Goal: Find specific page/section: Find specific page/section

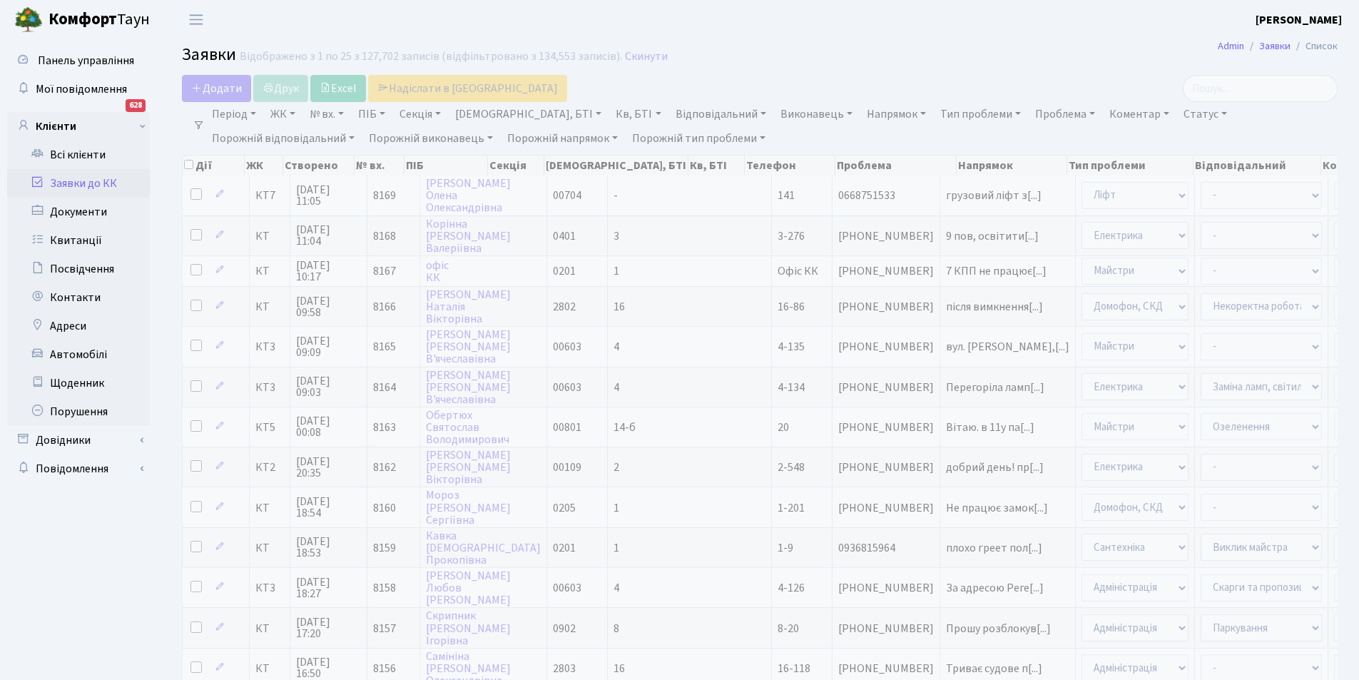
select select "25"
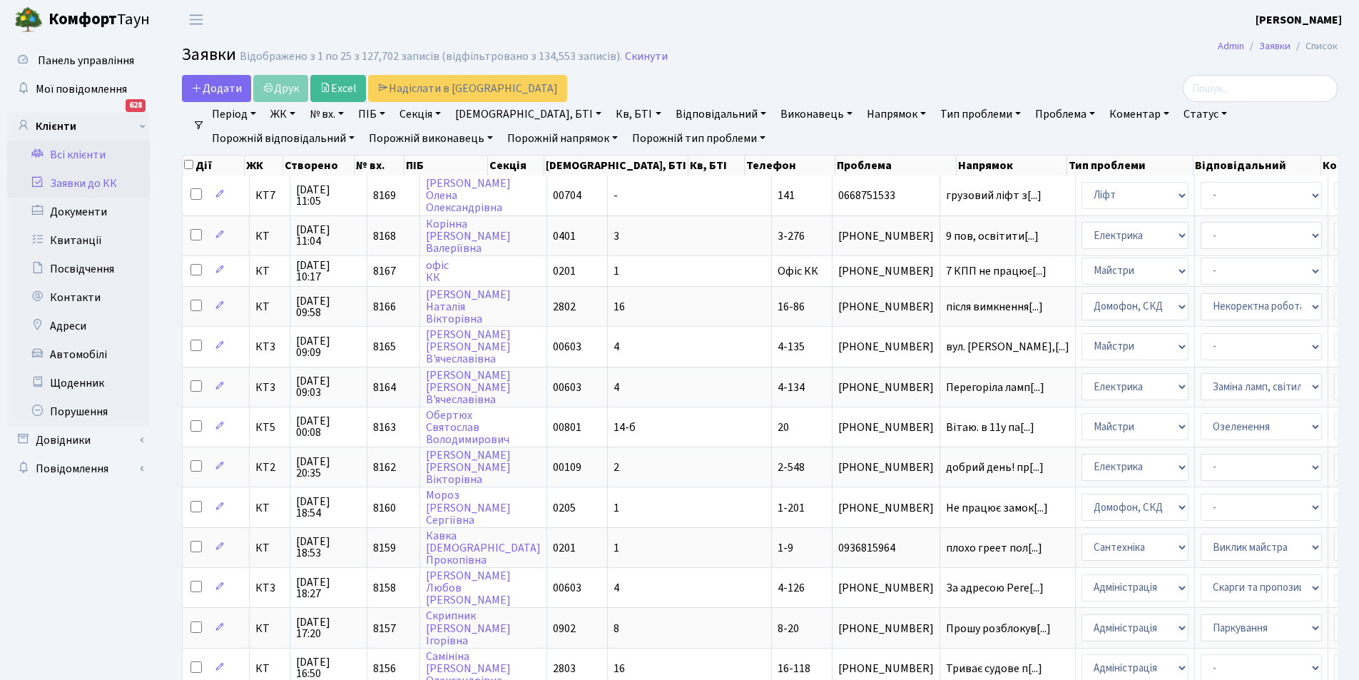
click at [70, 148] on link "Всі клієнти" at bounding box center [78, 155] width 143 height 29
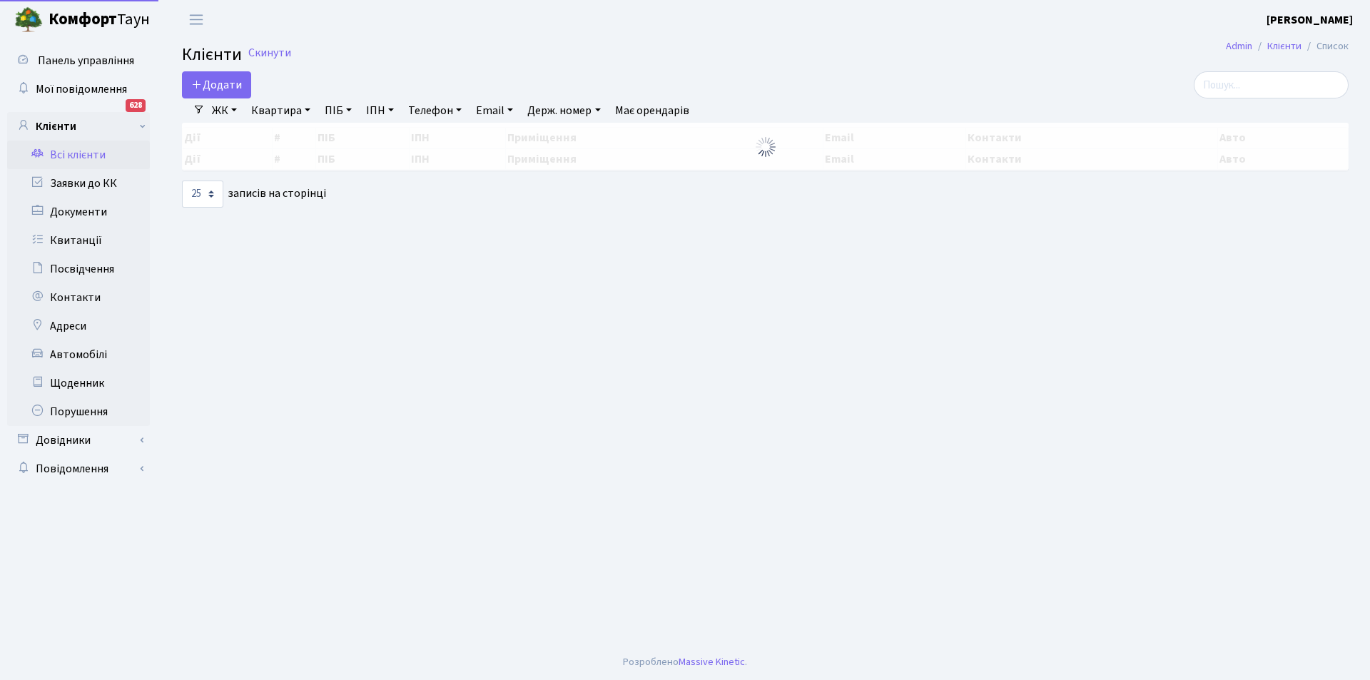
select select "25"
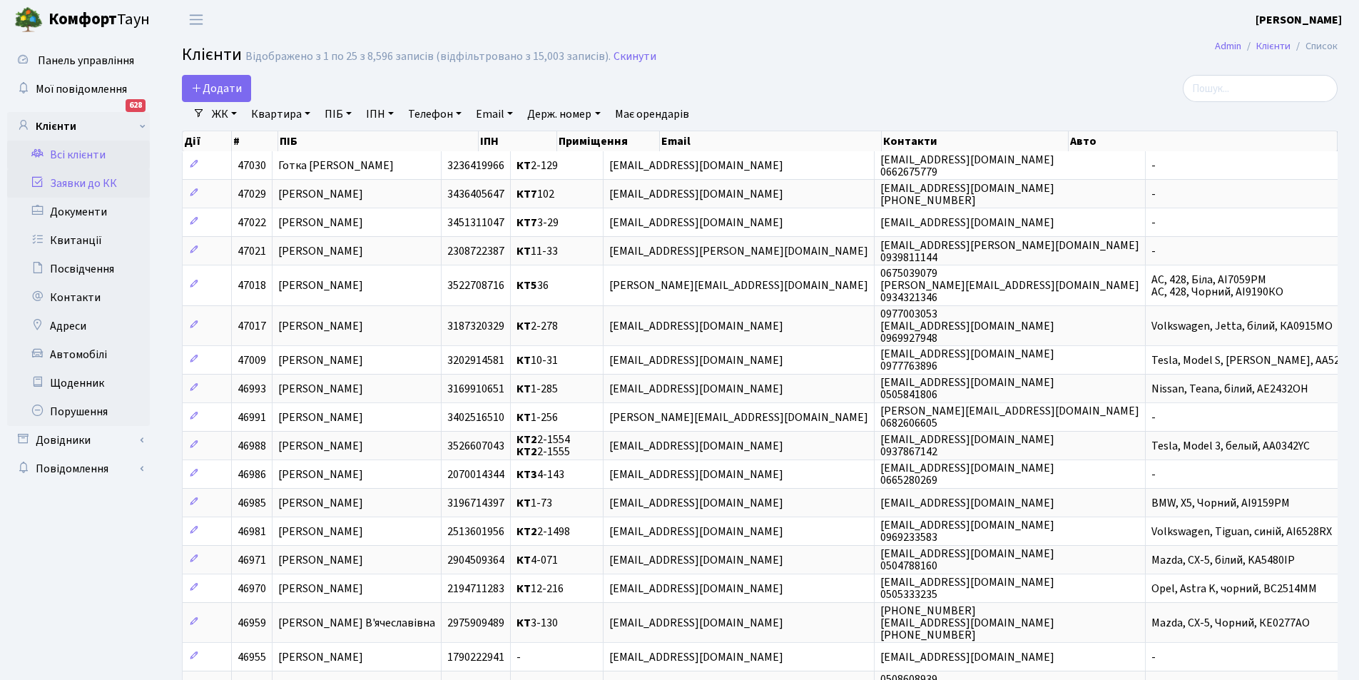
click at [78, 188] on link "Заявки до КК" at bounding box center [78, 183] width 143 height 29
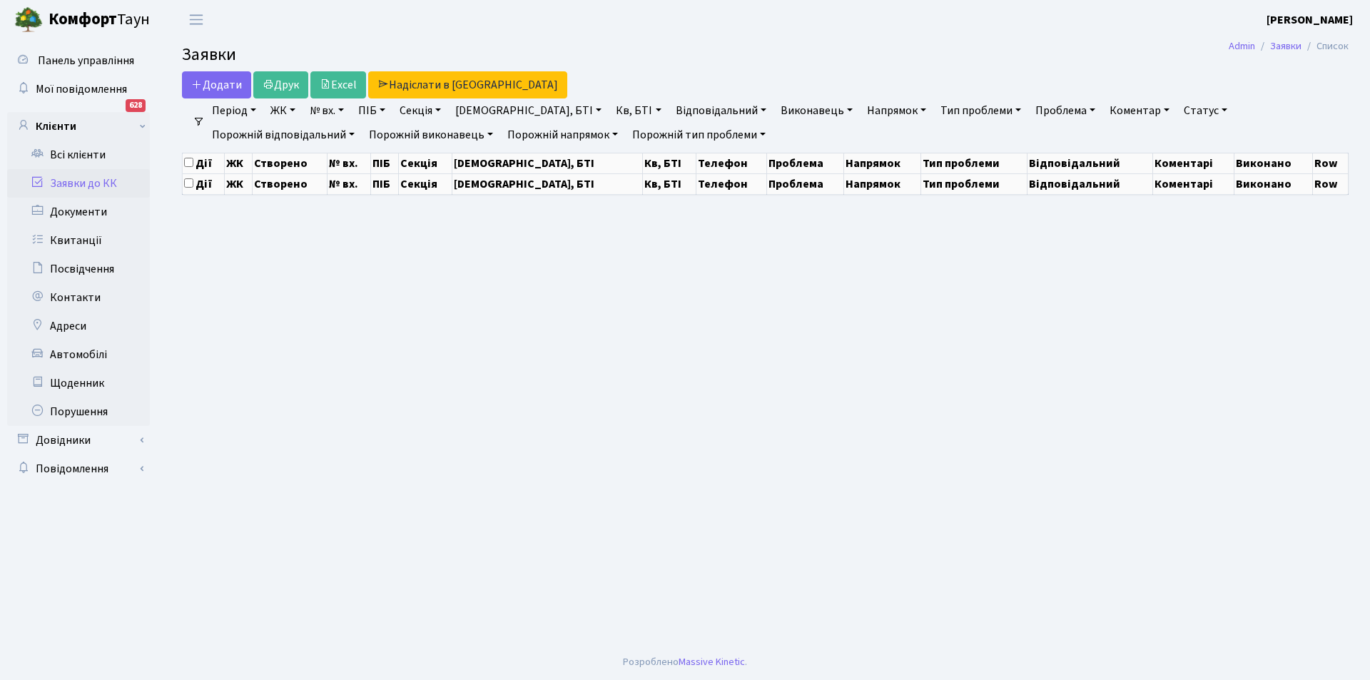
select select "25"
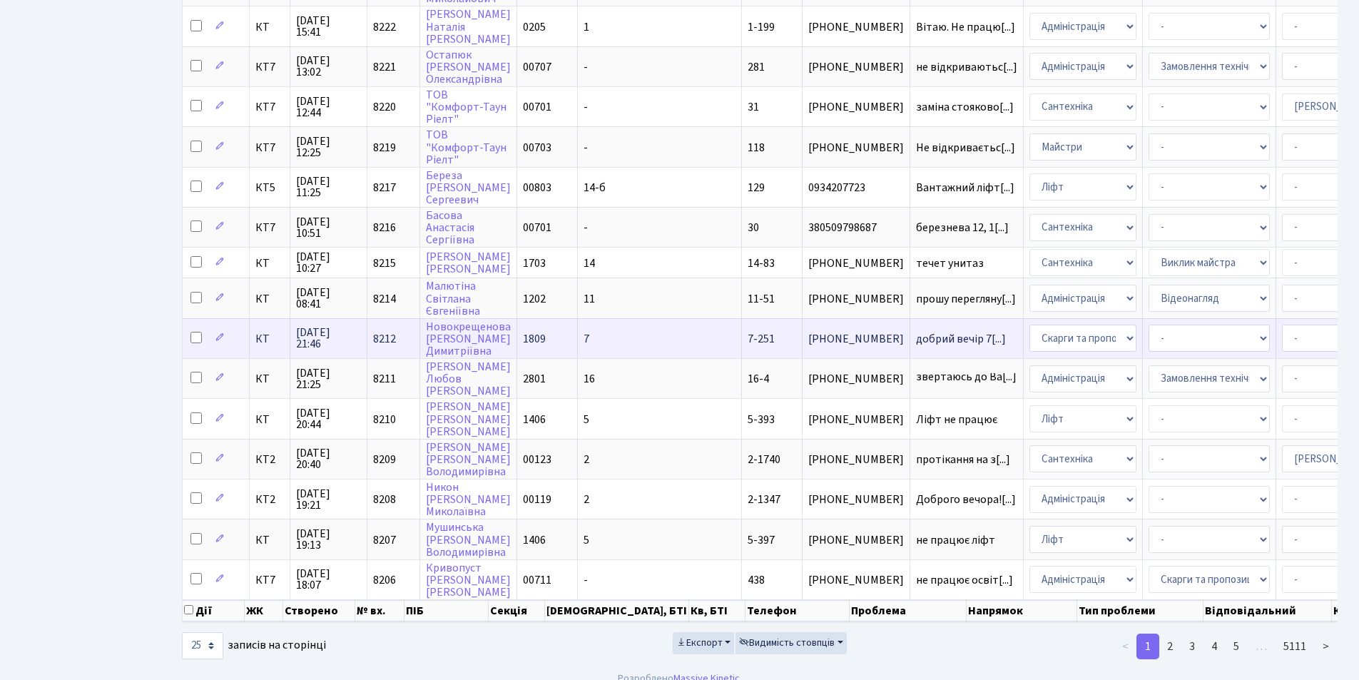
scroll to position [598, 0]
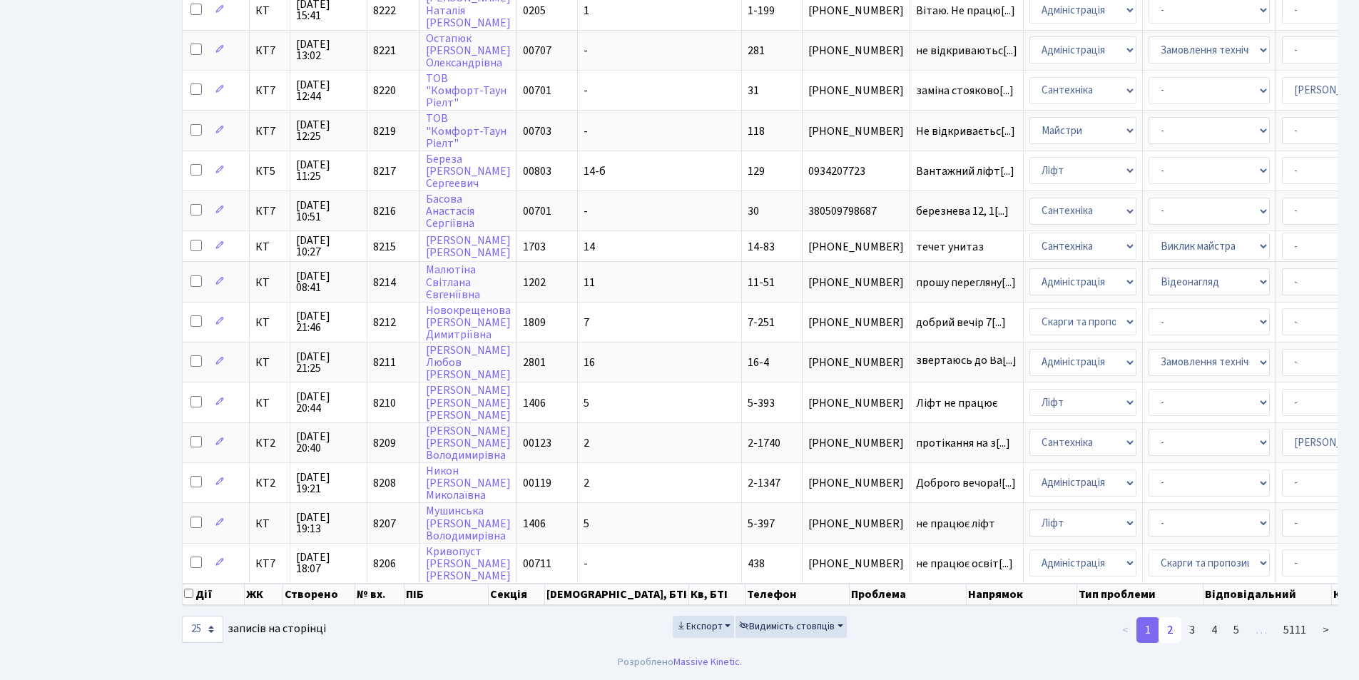
click at [1176, 631] on link "2" at bounding box center [1170, 630] width 23 height 26
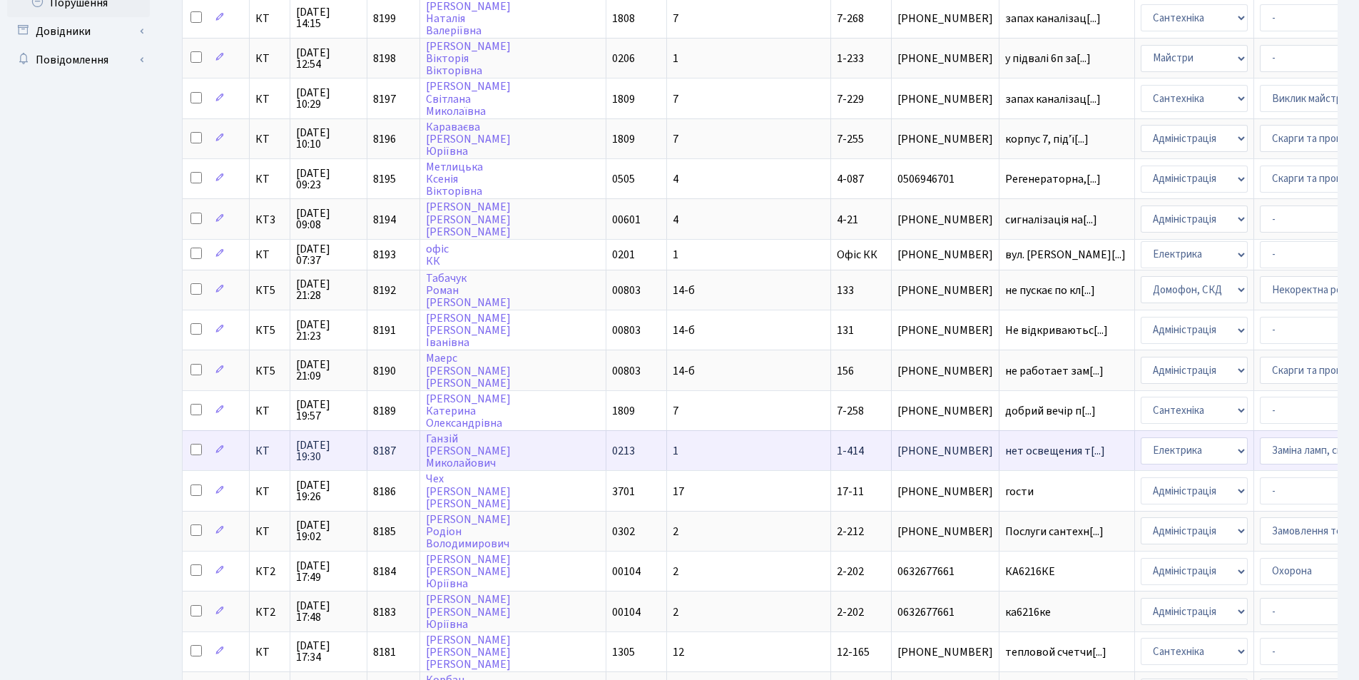
scroll to position [428, 0]
